Goal: Task Accomplishment & Management: Manage account settings

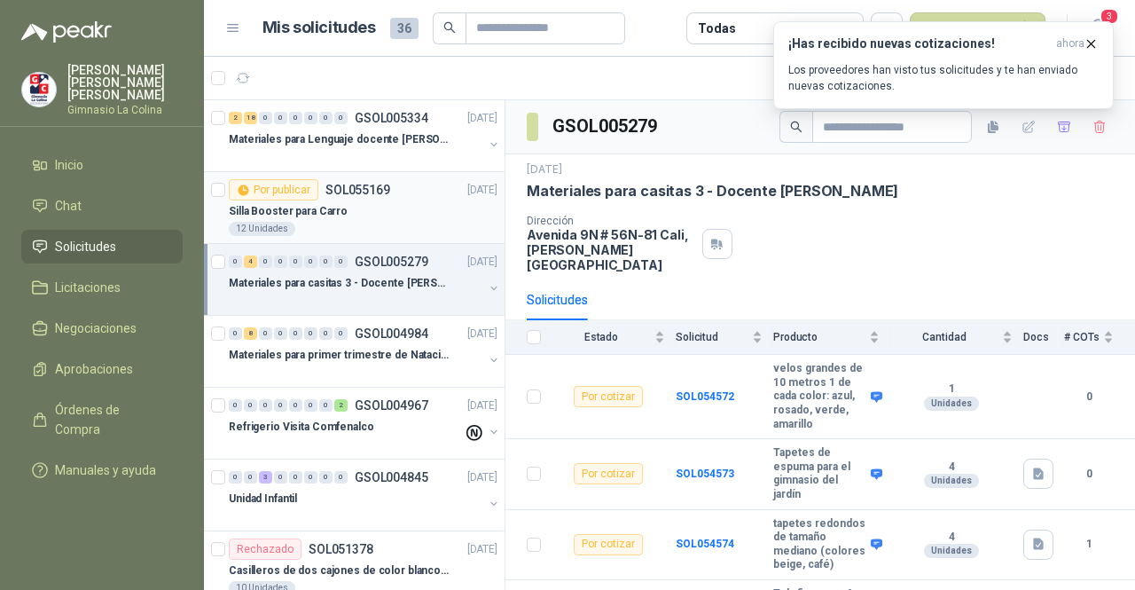
click at [358, 216] on div "Silla Booster para Carro" at bounding box center [363, 210] width 269 height 21
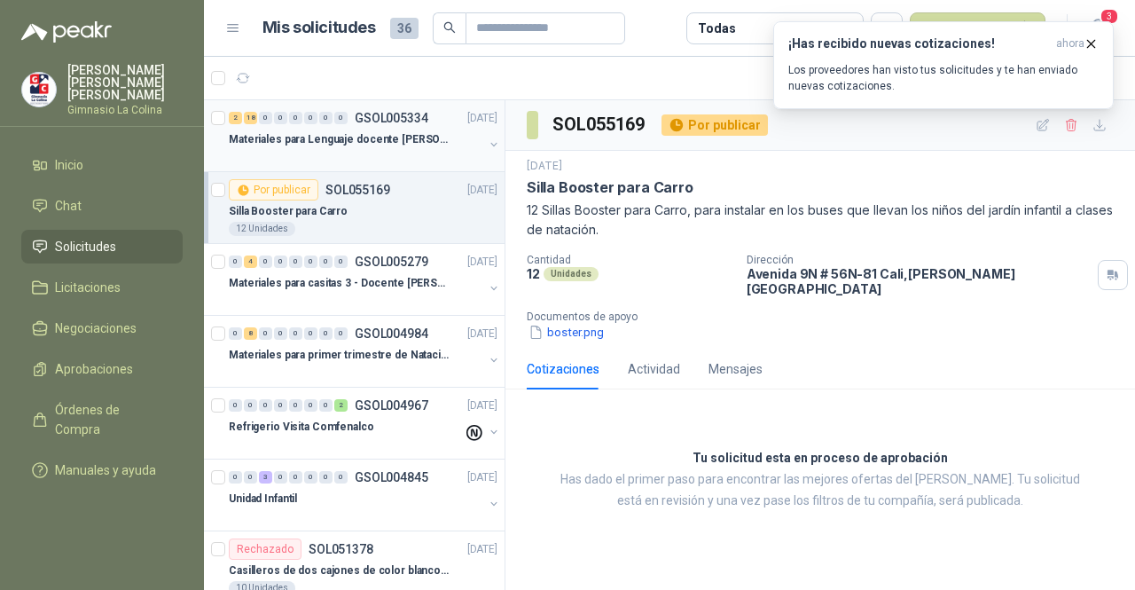
click at [383, 140] on p "Materiales para Lenguaje docente [PERSON_NAME]" at bounding box center [339, 139] width 221 height 17
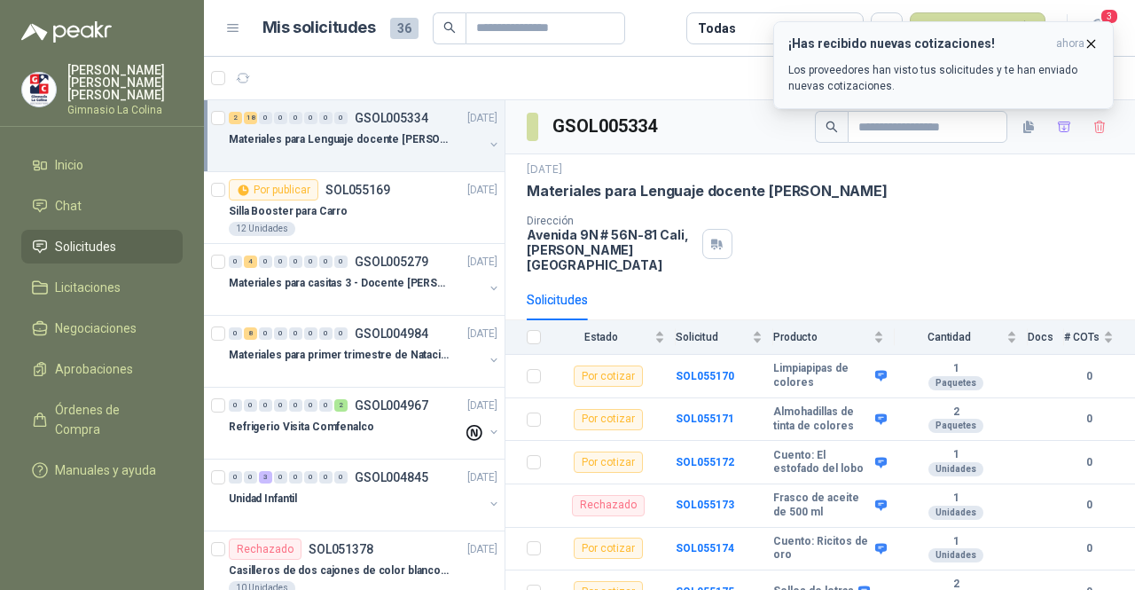
click at [1091, 42] on icon "button" at bounding box center [1091, 43] width 7 height 7
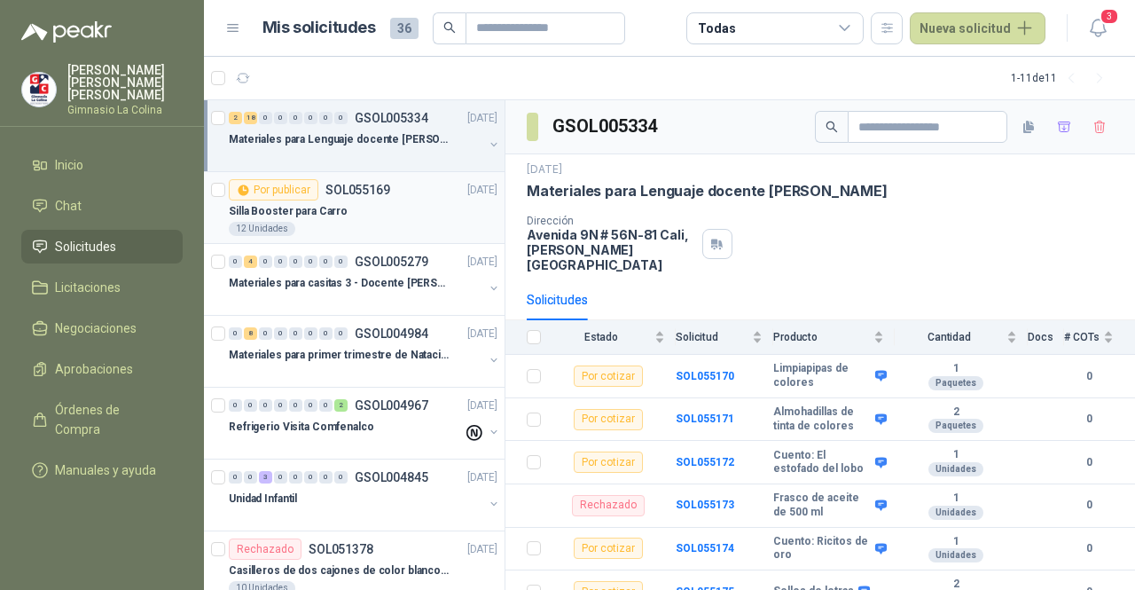
click at [322, 222] on div "12 Unidades" at bounding box center [363, 229] width 269 height 14
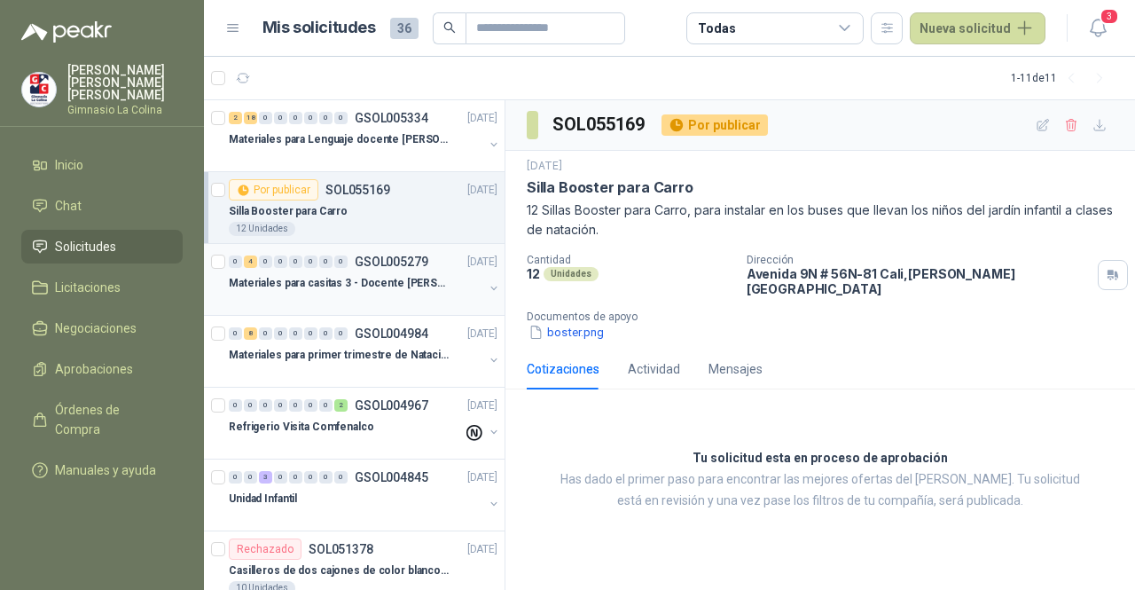
click at [348, 288] on p "Materiales para casitas 3 - Docente [PERSON_NAME]" at bounding box center [339, 283] width 221 height 17
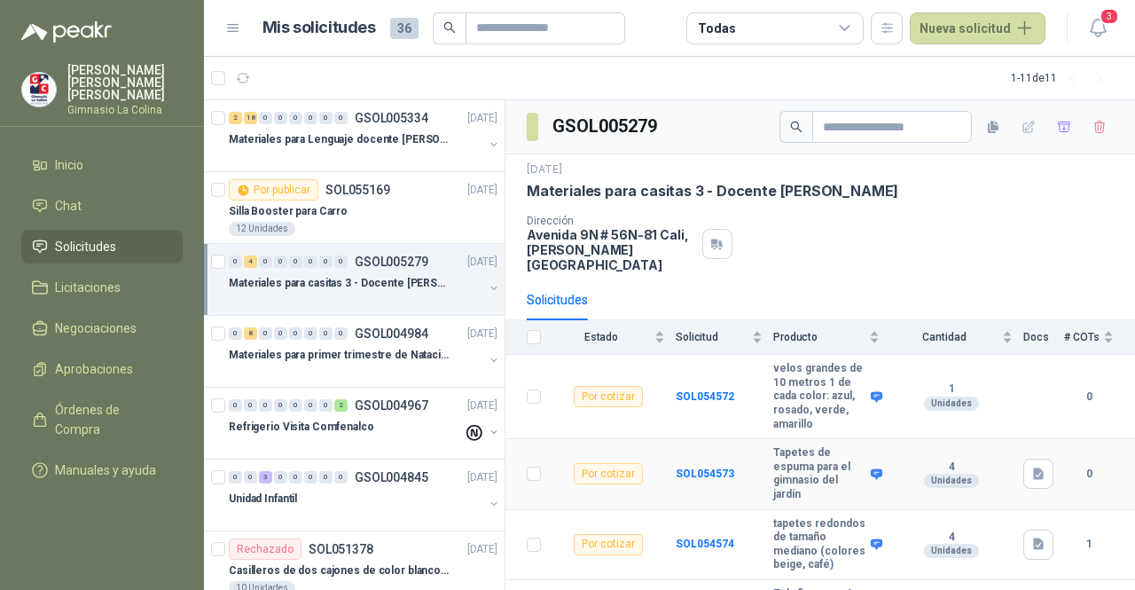
scroll to position [85, 0]
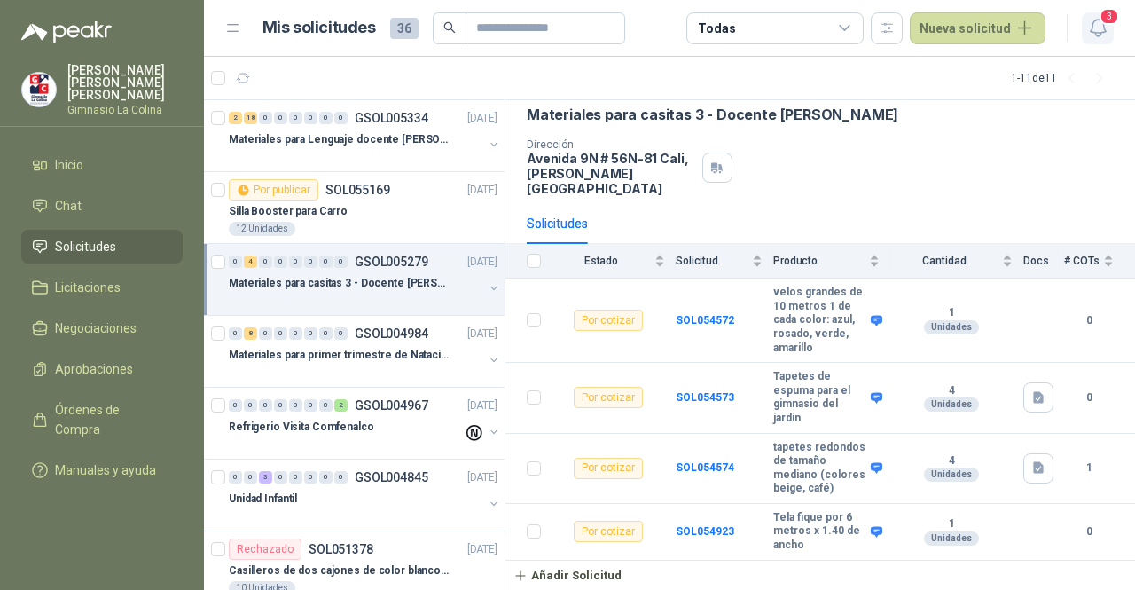
click at [1098, 35] on icon "button" at bounding box center [1099, 28] width 22 height 22
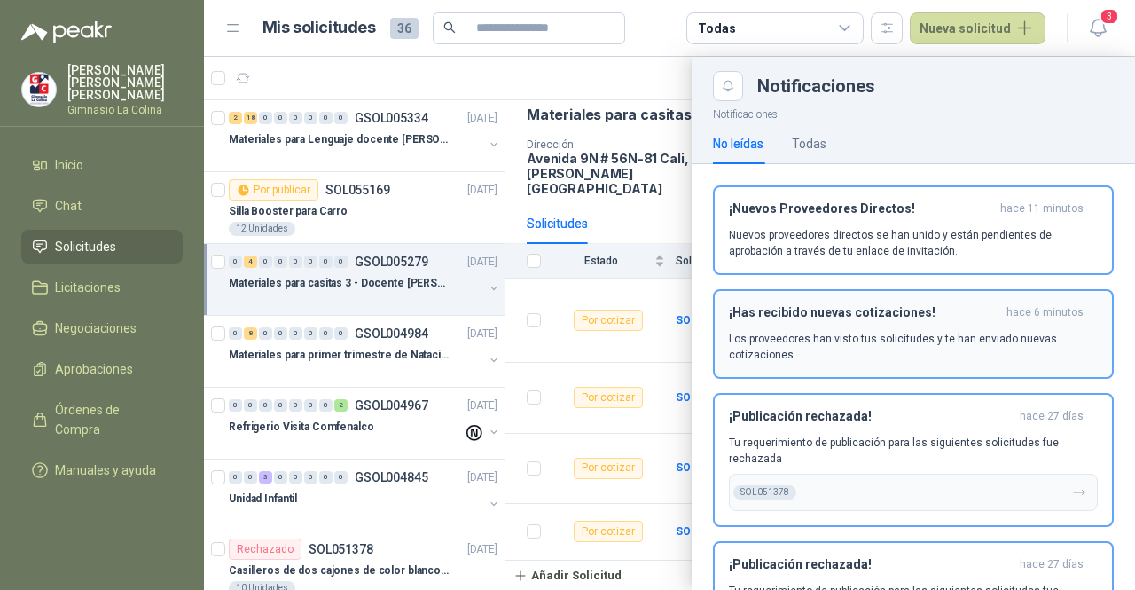
click at [829, 354] on p "Los proveedores han visto tus solicitudes y te han enviado nuevas cotizaciones." at bounding box center [913, 347] width 369 height 32
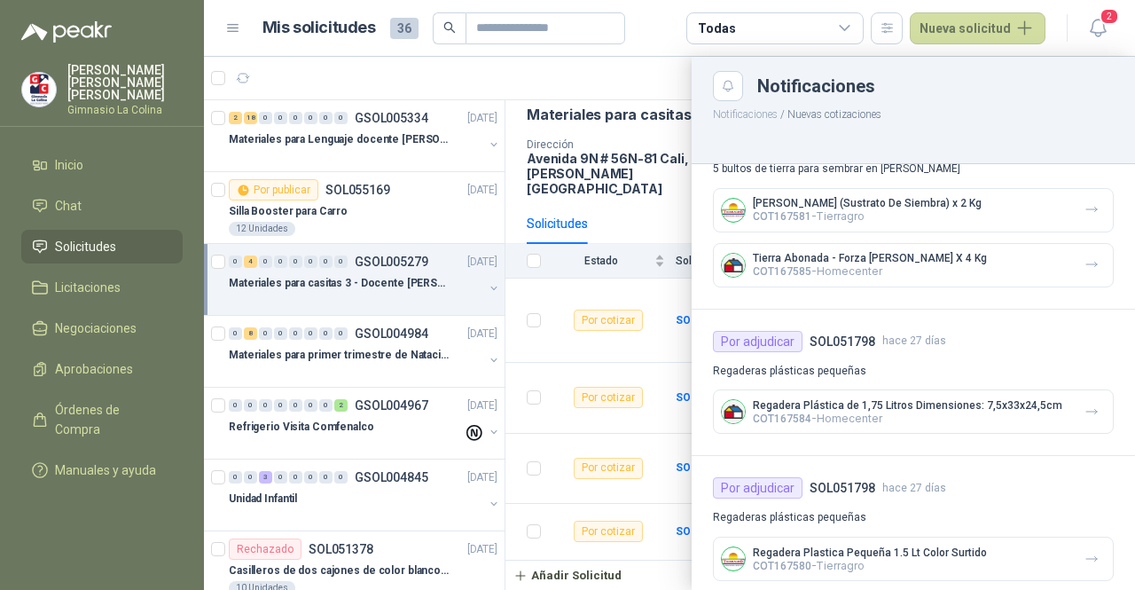
scroll to position [1199, 0]
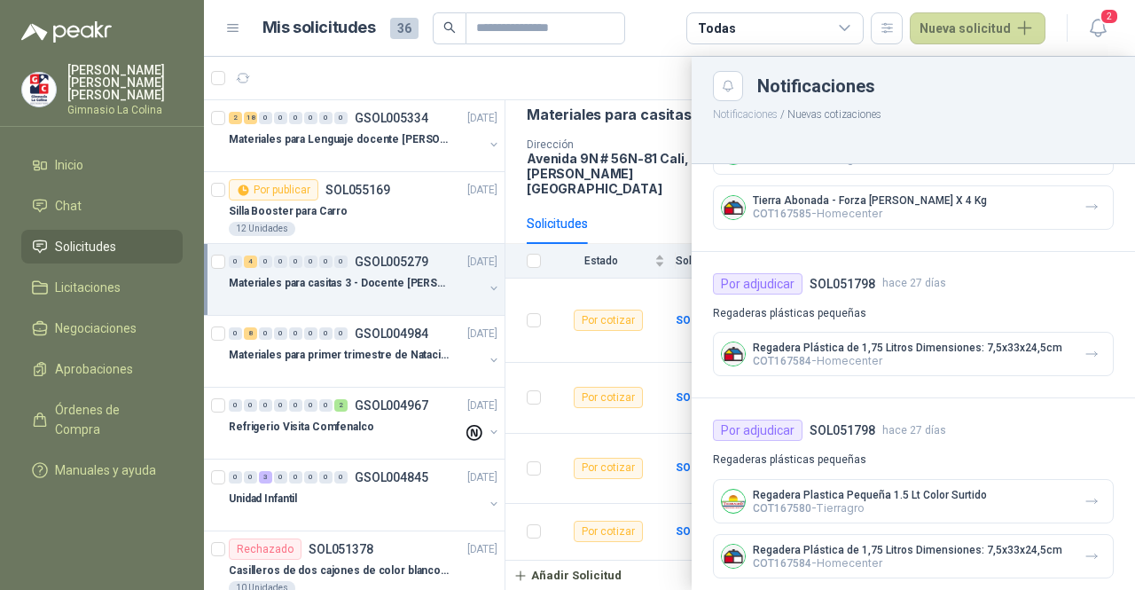
click at [645, 183] on div at bounding box center [669, 323] width 931 height 533
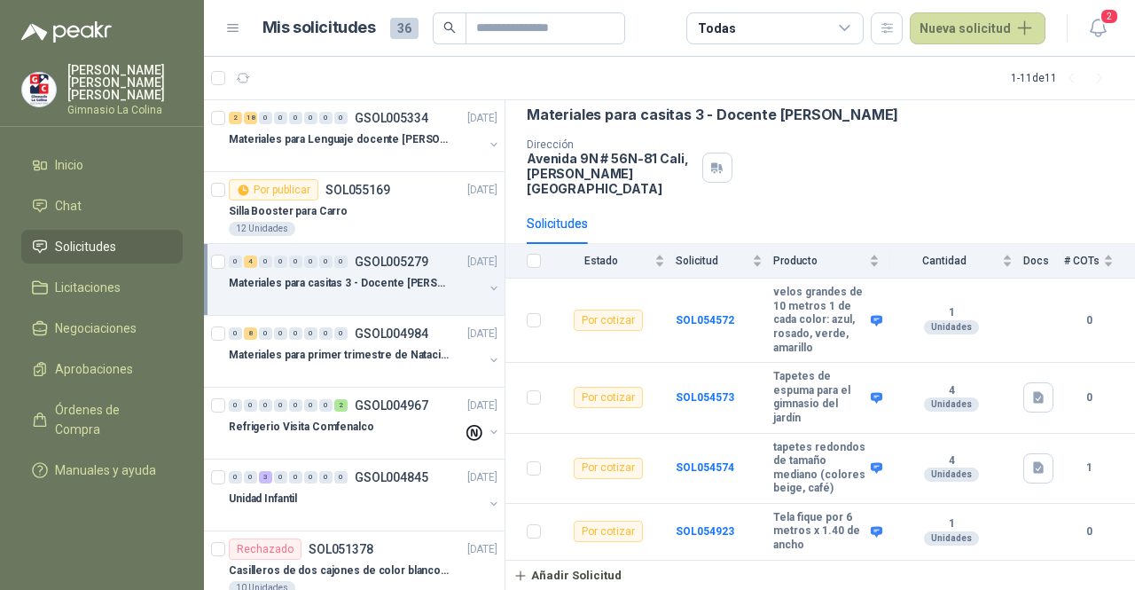
click at [907, 203] on div "Solicitudes" at bounding box center [820, 223] width 587 height 41
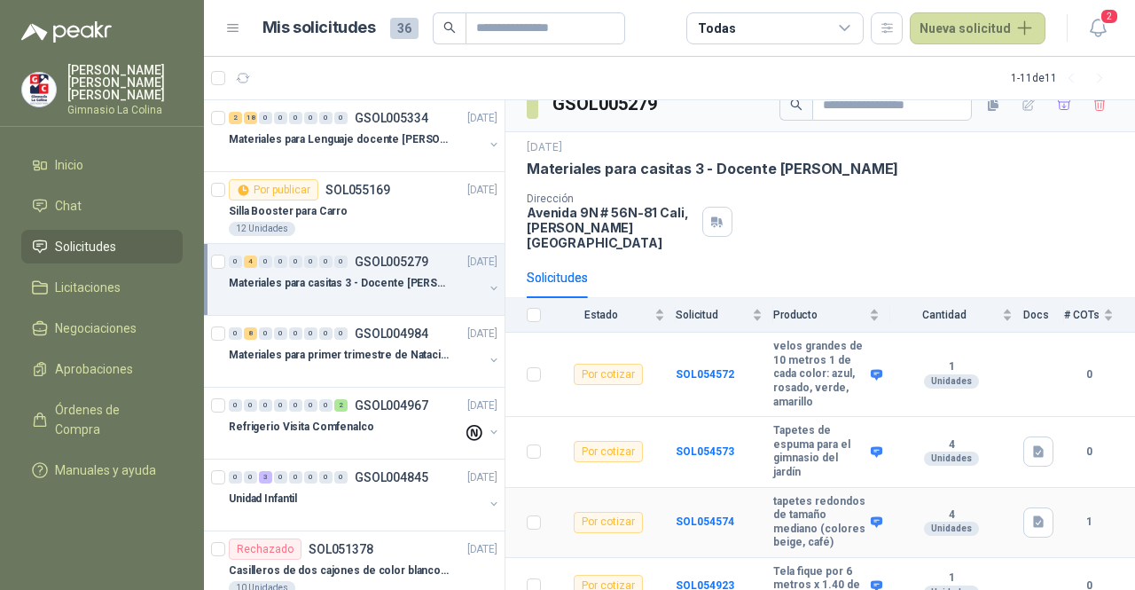
scroll to position [0, 0]
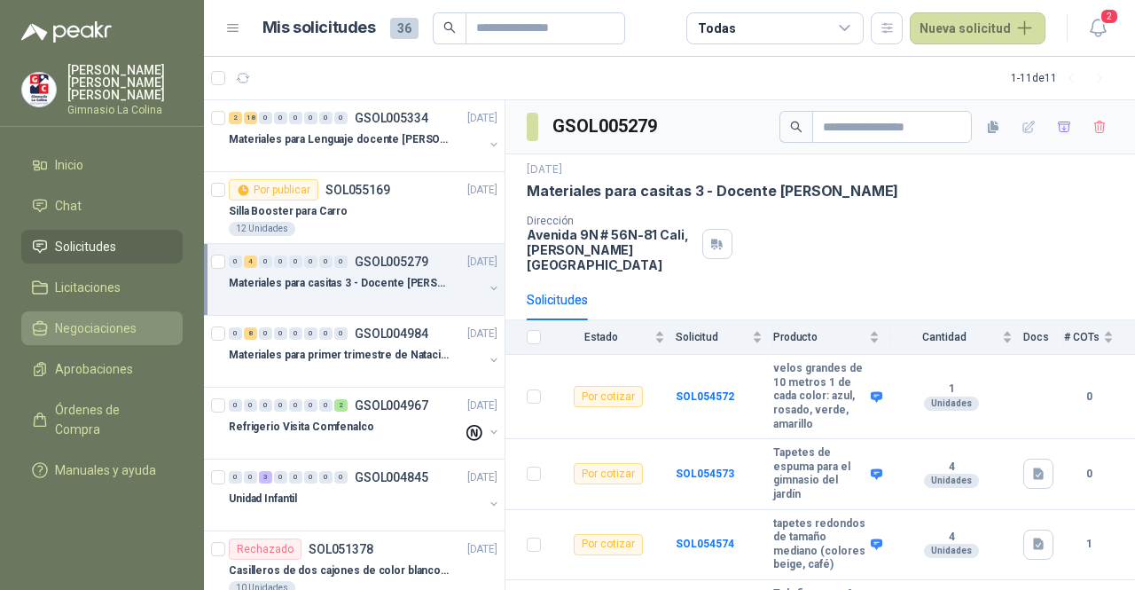
click at [114, 318] on span "Negociaciones" at bounding box center [96, 328] width 82 height 20
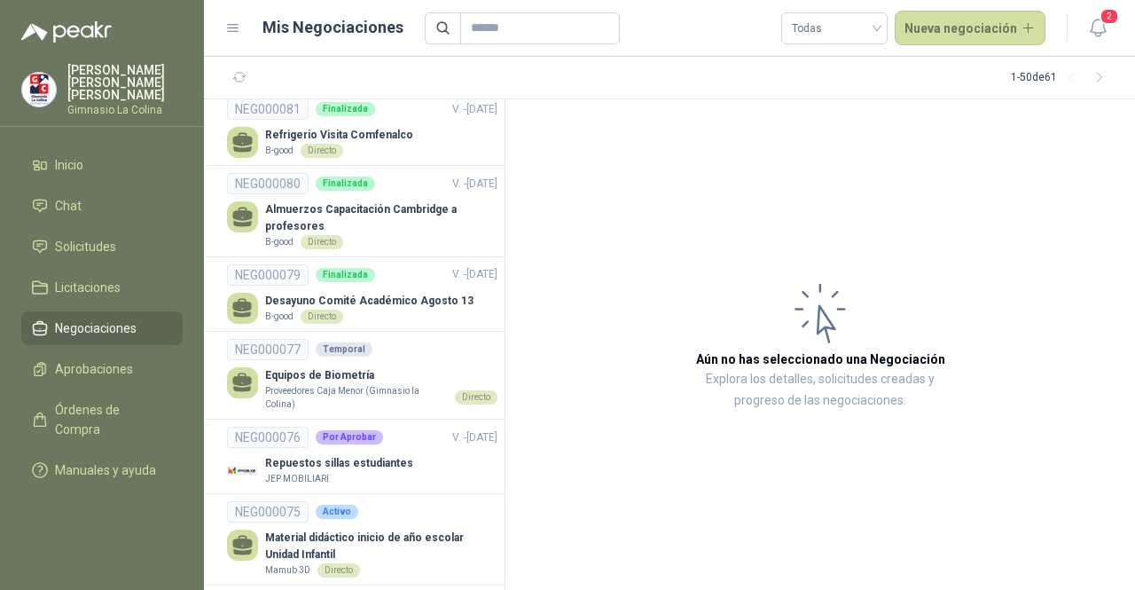
scroll to position [2129, 0]
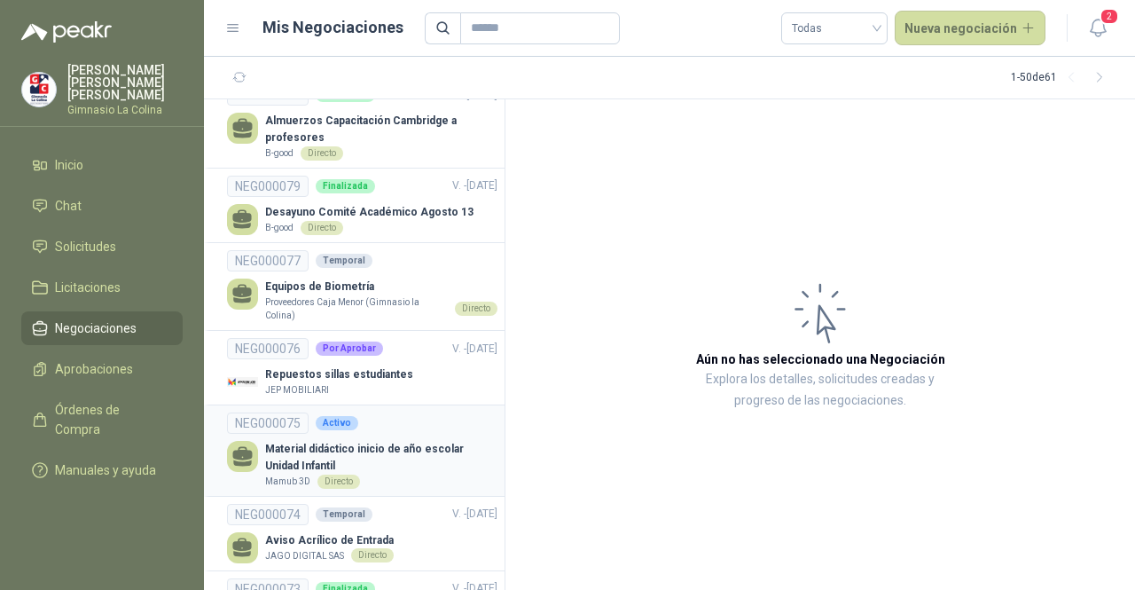
click at [407, 441] on p "Material didáctico inicio de año escolar Unidad Infantil" at bounding box center [381, 458] width 232 height 34
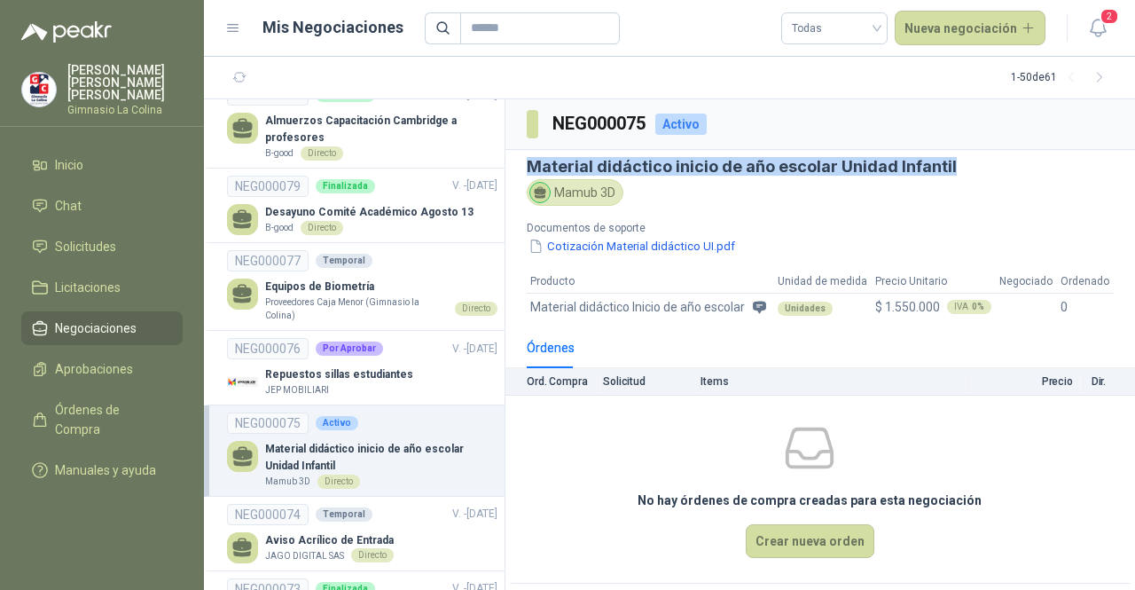
drag, startPoint x: 967, startPoint y: 168, endPoint x: 506, endPoint y: 168, distance: 461.3
click at [506, 168] on section "Material didáctico inicio de año escolar Unidad Infantil Mamub 3D Documentos de…" at bounding box center [821, 238] width 630 height 177
copy h3 "Material didáctico inicio de año escolar Unidad Infantil"
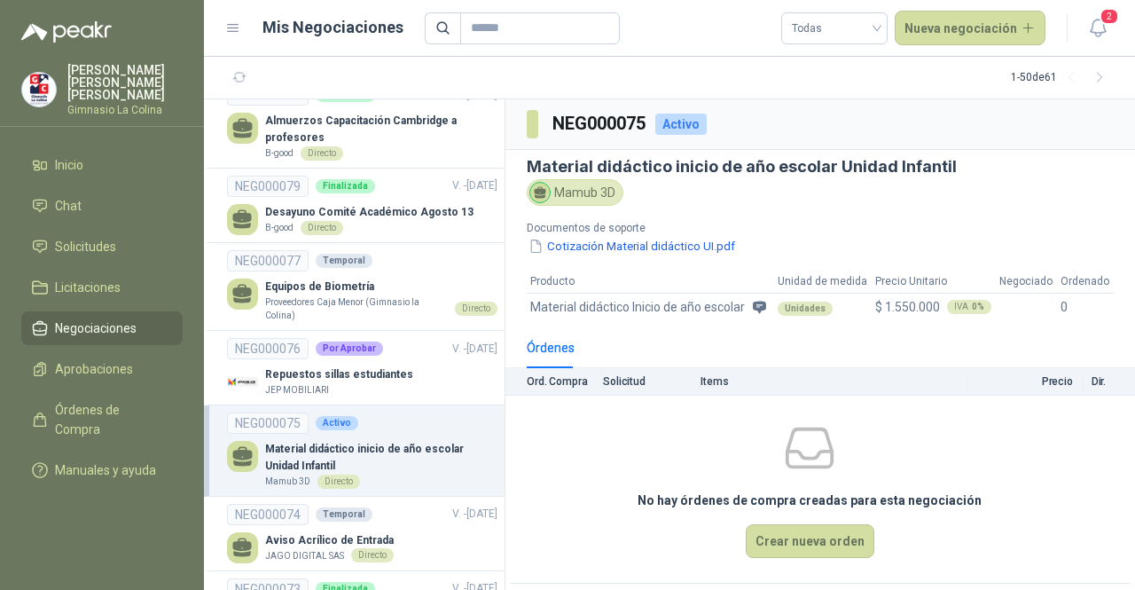
click at [768, 208] on section "Material didáctico inicio de año escolar Unidad Infantil Mamub 3D Documentos de…" at bounding box center [821, 238] width 630 height 177
click at [99, 237] on span "Solicitudes" at bounding box center [85, 247] width 61 height 20
